Goal: Task Accomplishment & Management: Use online tool/utility

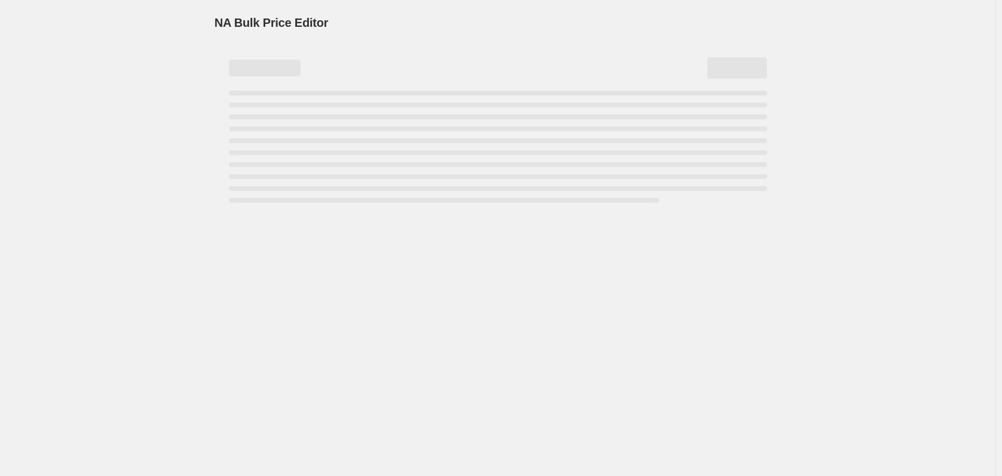
click at [20, 247] on div "NA Bulk Price Editor. This page is ready NA Bulk Price Editor" at bounding box center [498, 238] width 996 height 476
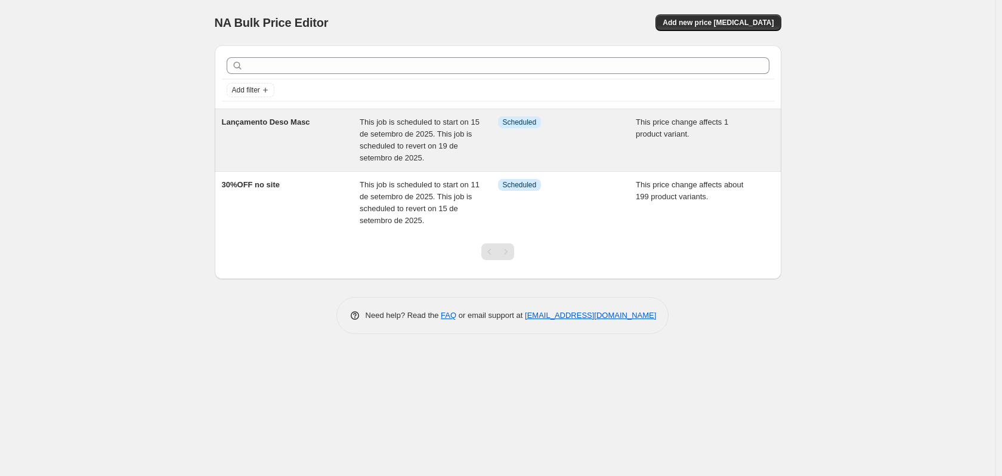
click at [335, 160] on div "Lançamento Deso Masc" at bounding box center [291, 140] width 138 height 48
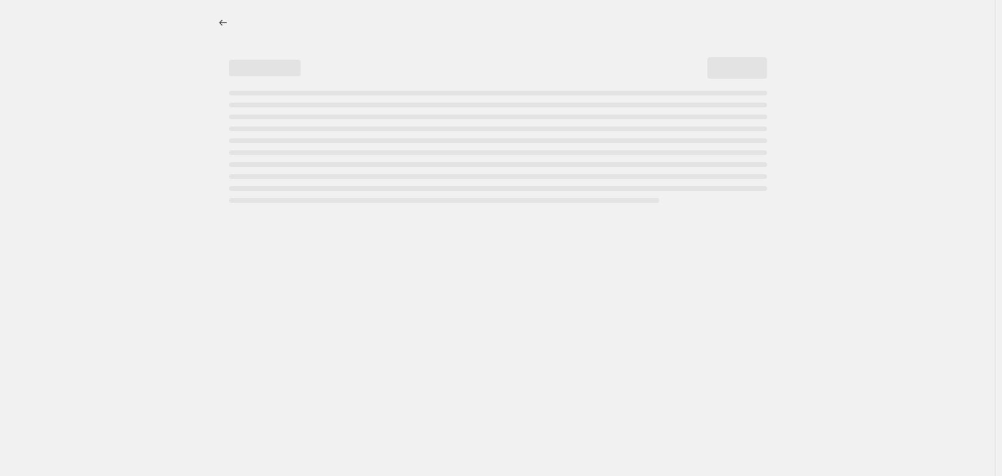
select select "pcap"
select select "no_change"
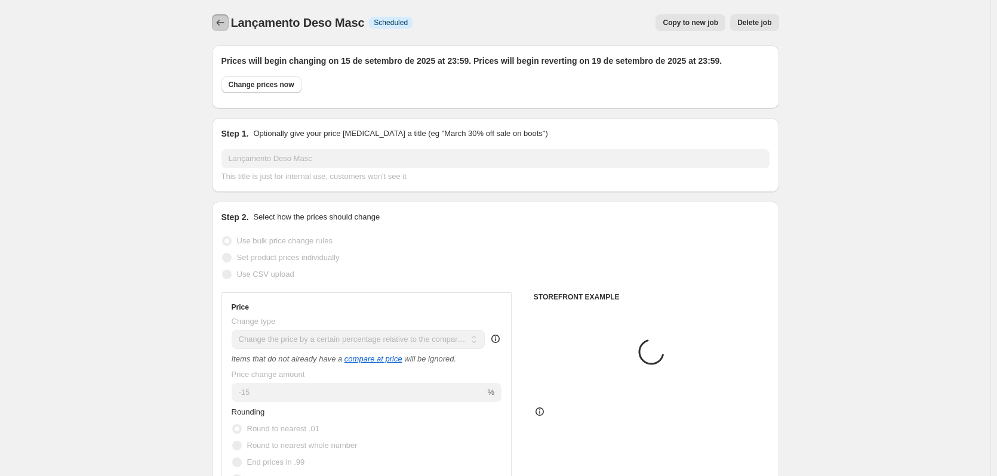
select select "product"
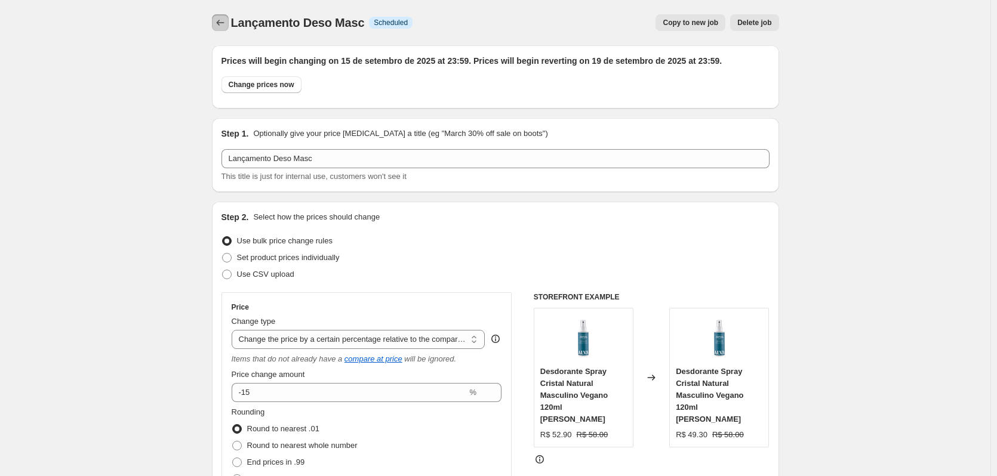
click at [226, 19] on icon "Price change jobs" at bounding box center [220, 23] width 12 height 12
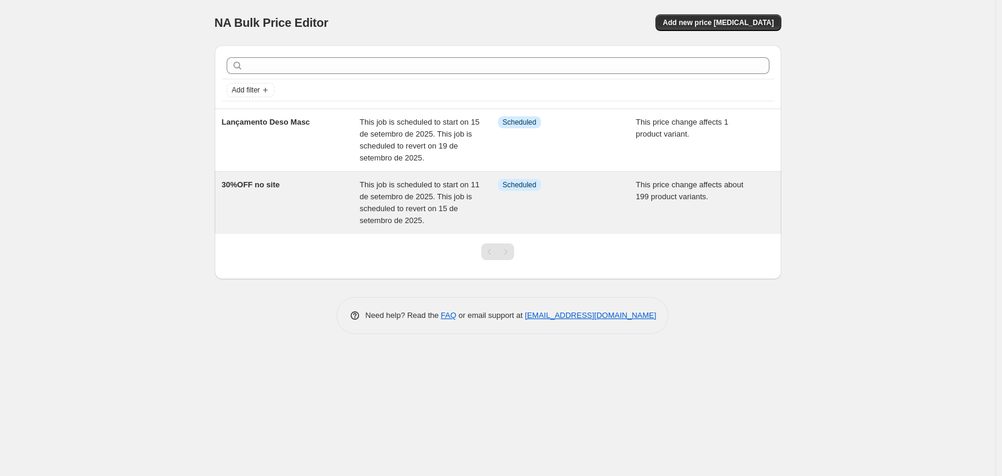
click at [350, 178] on div "30%OFF no site This job is scheduled to start on 11 de setembro de 2025. This j…" at bounding box center [498, 203] width 567 height 62
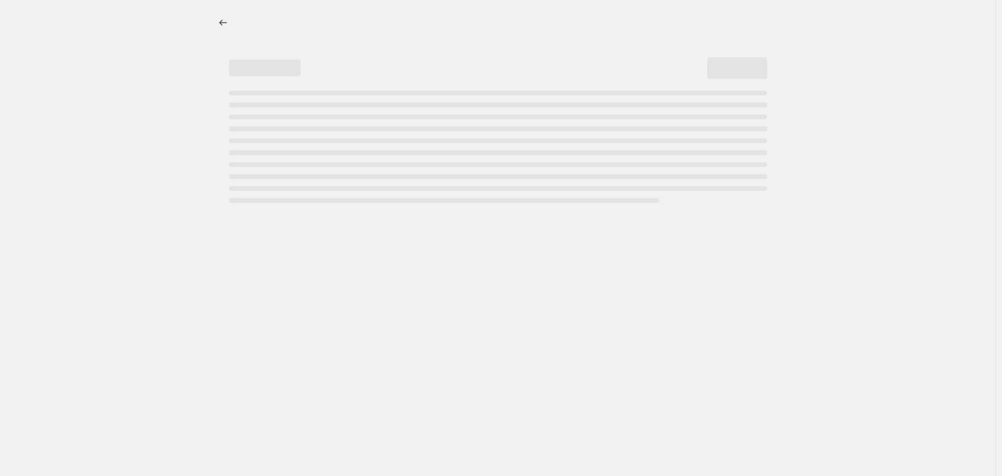
select select "pcap"
select select "no_change"
select select "collection"
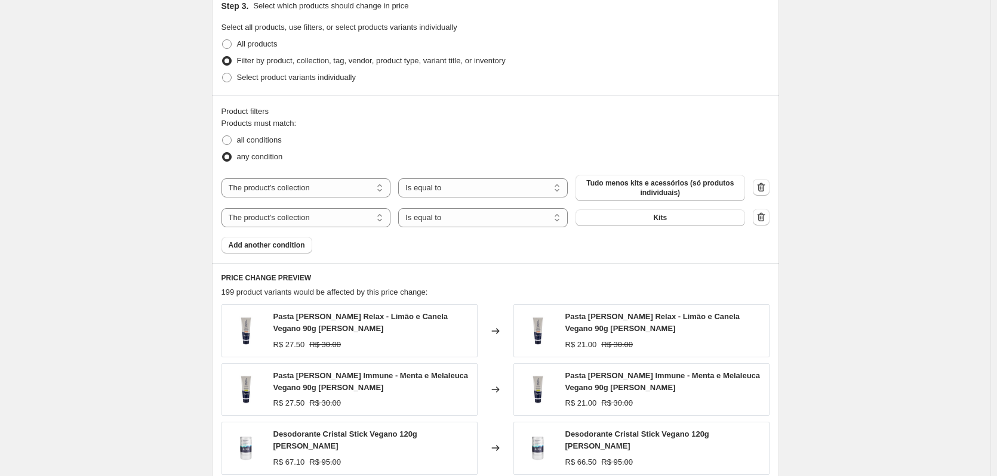
scroll to position [656, 0]
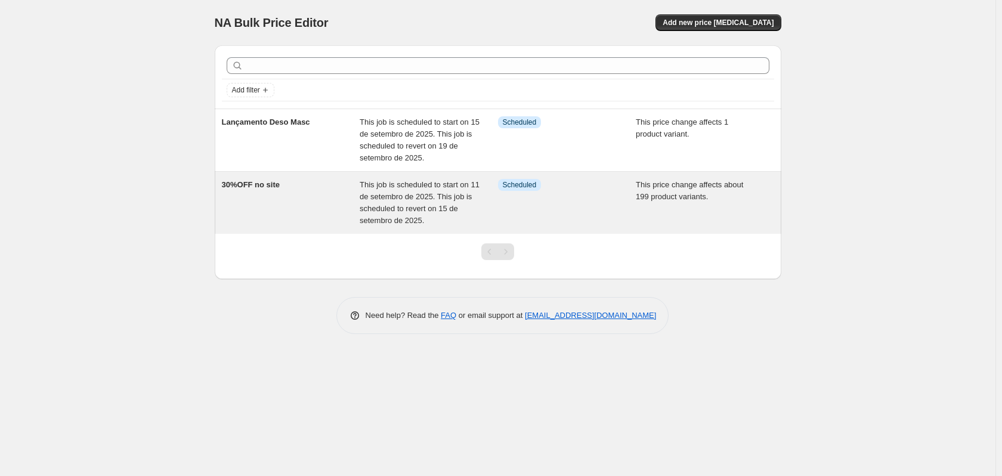
click at [351, 221] on div "30%OFF no site" at bounding box center [291, 203] width 138 height 48
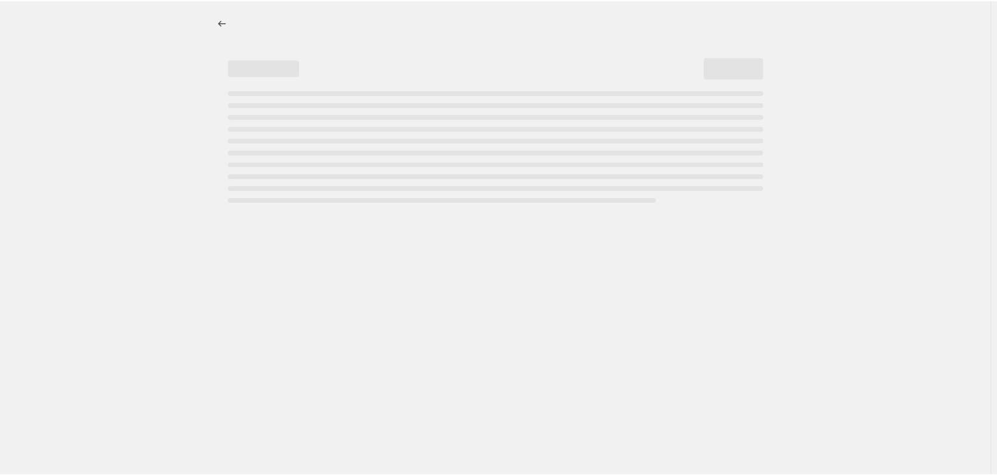
select select "pcap"
select select "no_change"
select select "collection"
